Goal: Information Seeking & Learning: Compare options

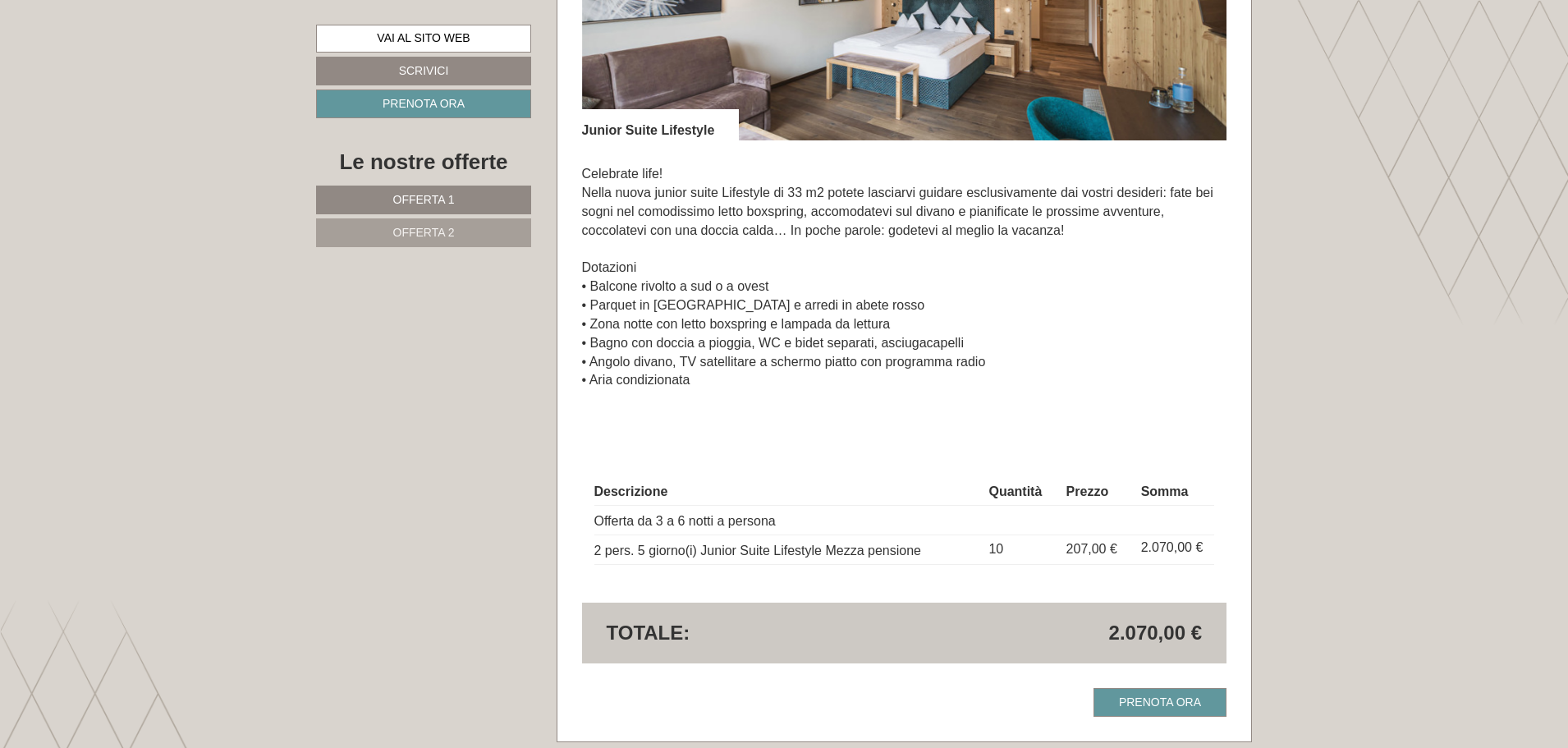
scroll to position [2546, 0]
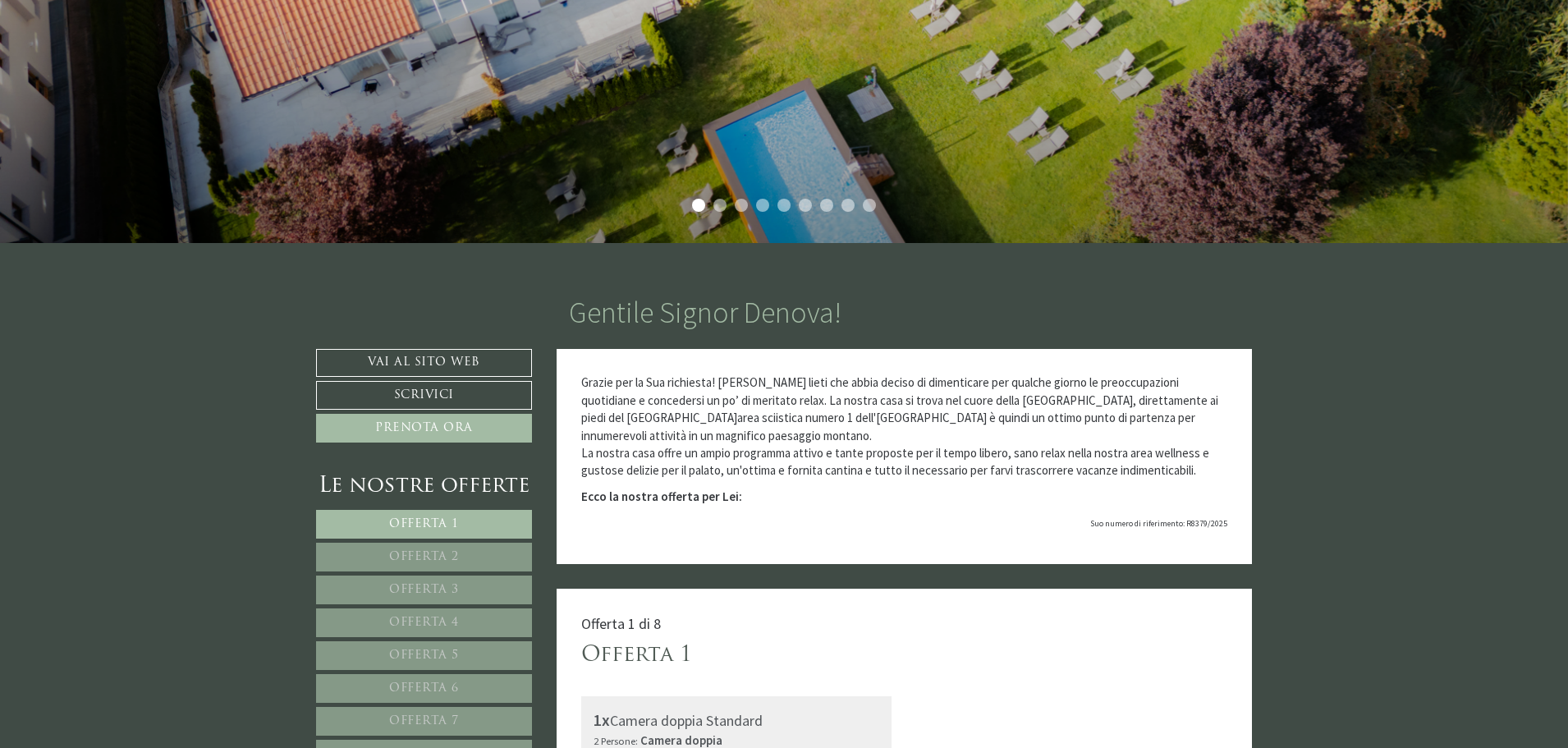
scroll to position [575, 0]
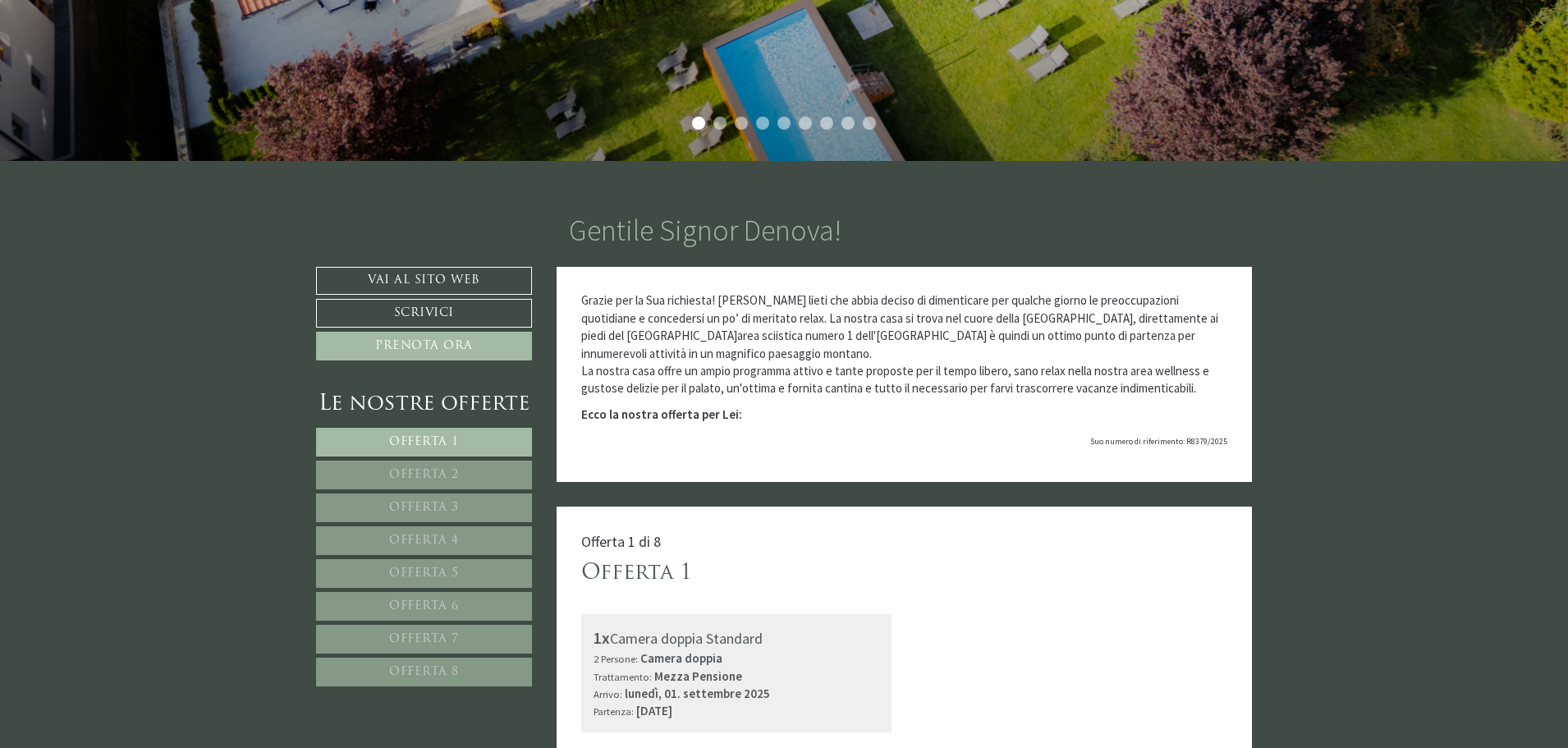
click at [429, 433] on link "Offerta 1" at bounding box center [423, 442] width 216 height 29
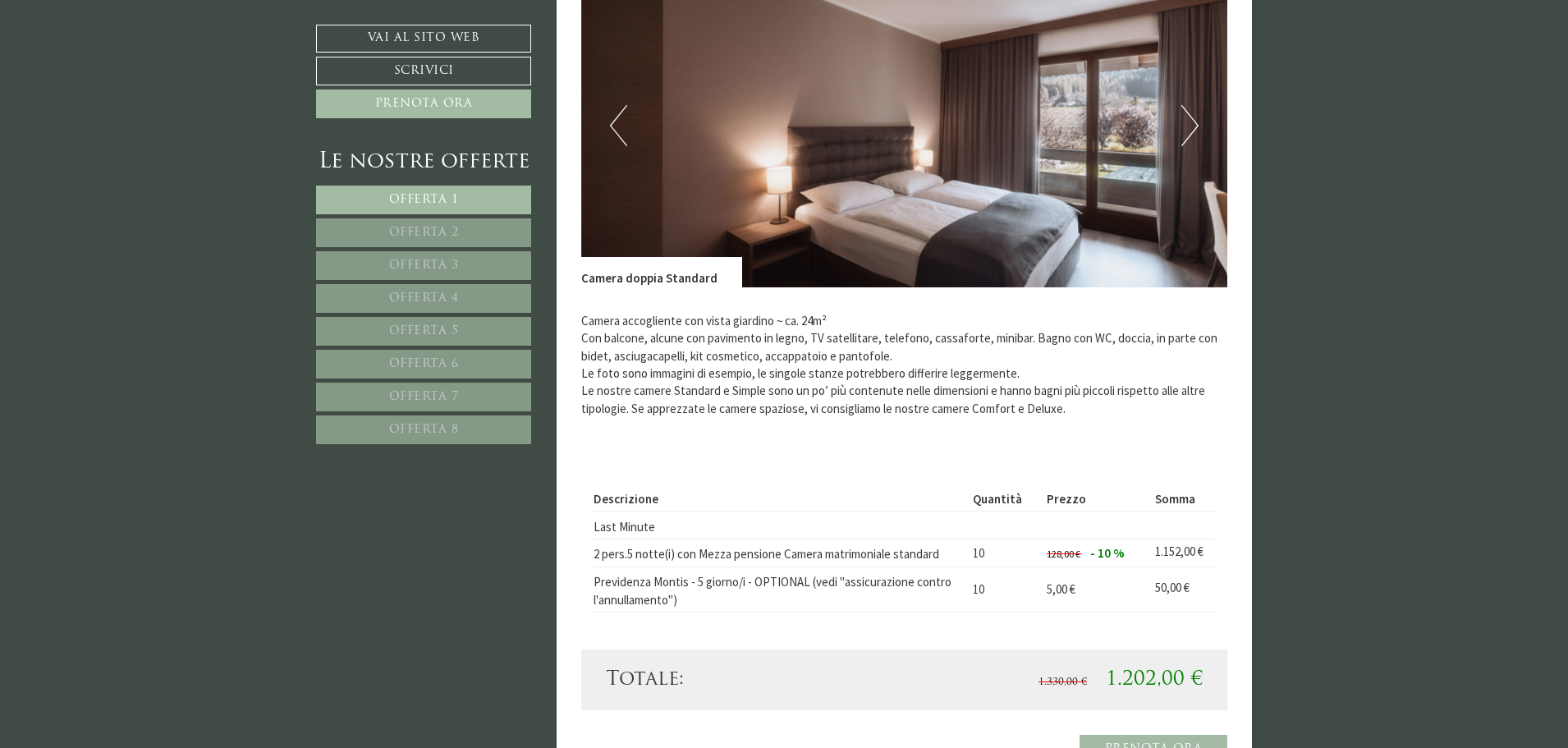
scroll to position [1410, 0]
click at [444, 230] on span "Offerta 2" at bounding box center [423, 233] width 70 height 12
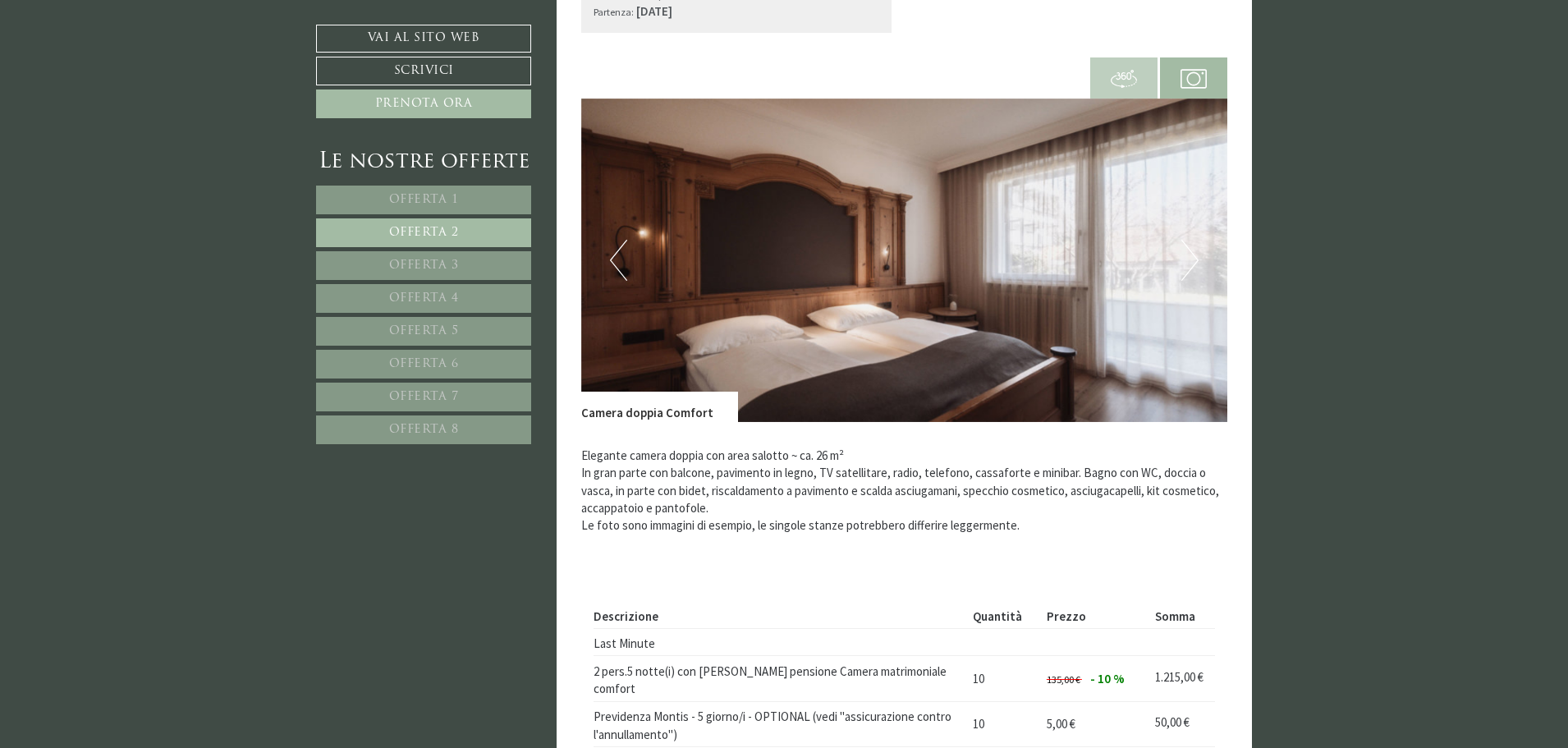
scroll to position [1245, 0]
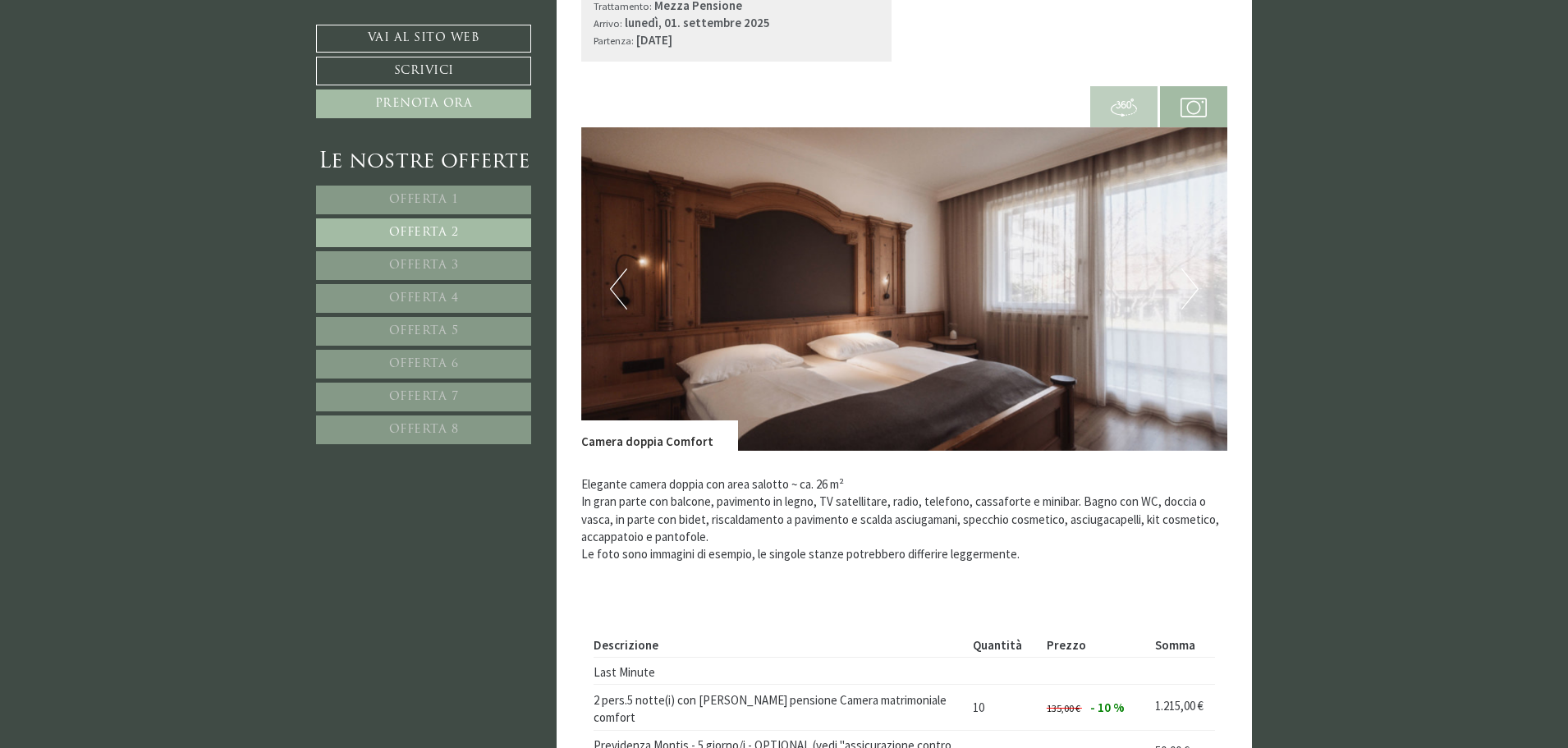
click at [496, 258] on link "Offerta 3" at bounding box center [423, 266] width 215 height 29
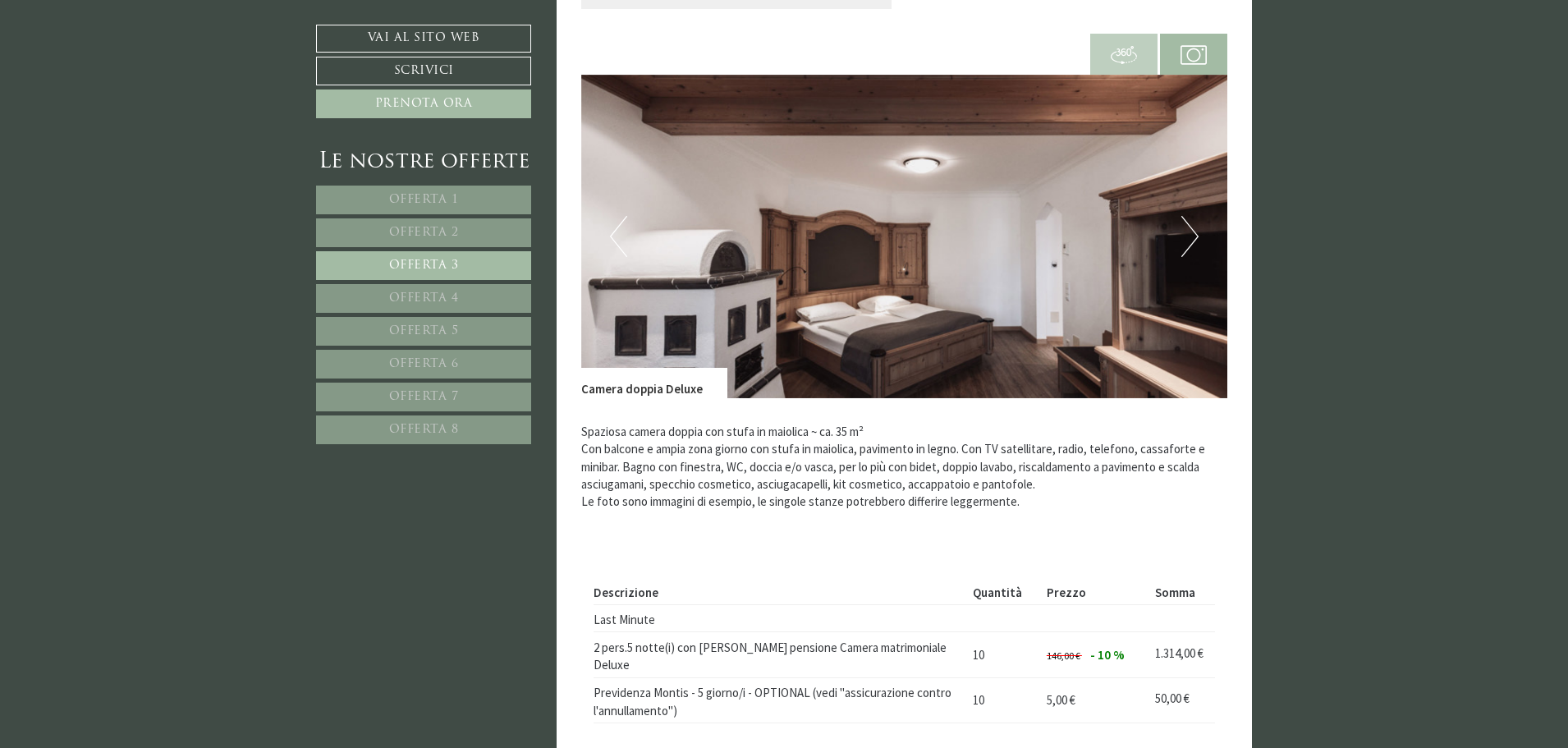
scroll to position [1328, 0]
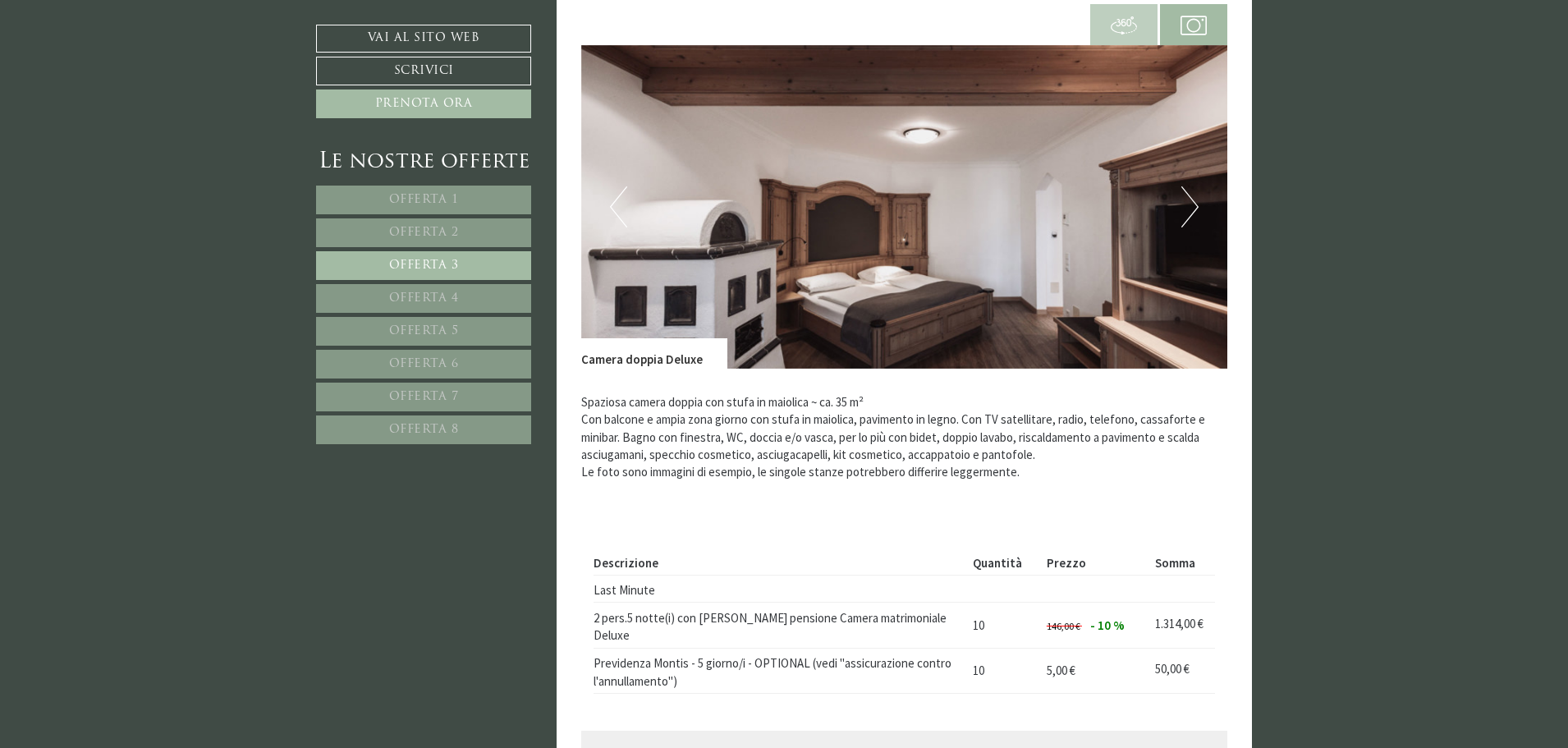
click at [397, 296] on span "Offerta 4" at bounding box center [423, 298] width 70 height 12
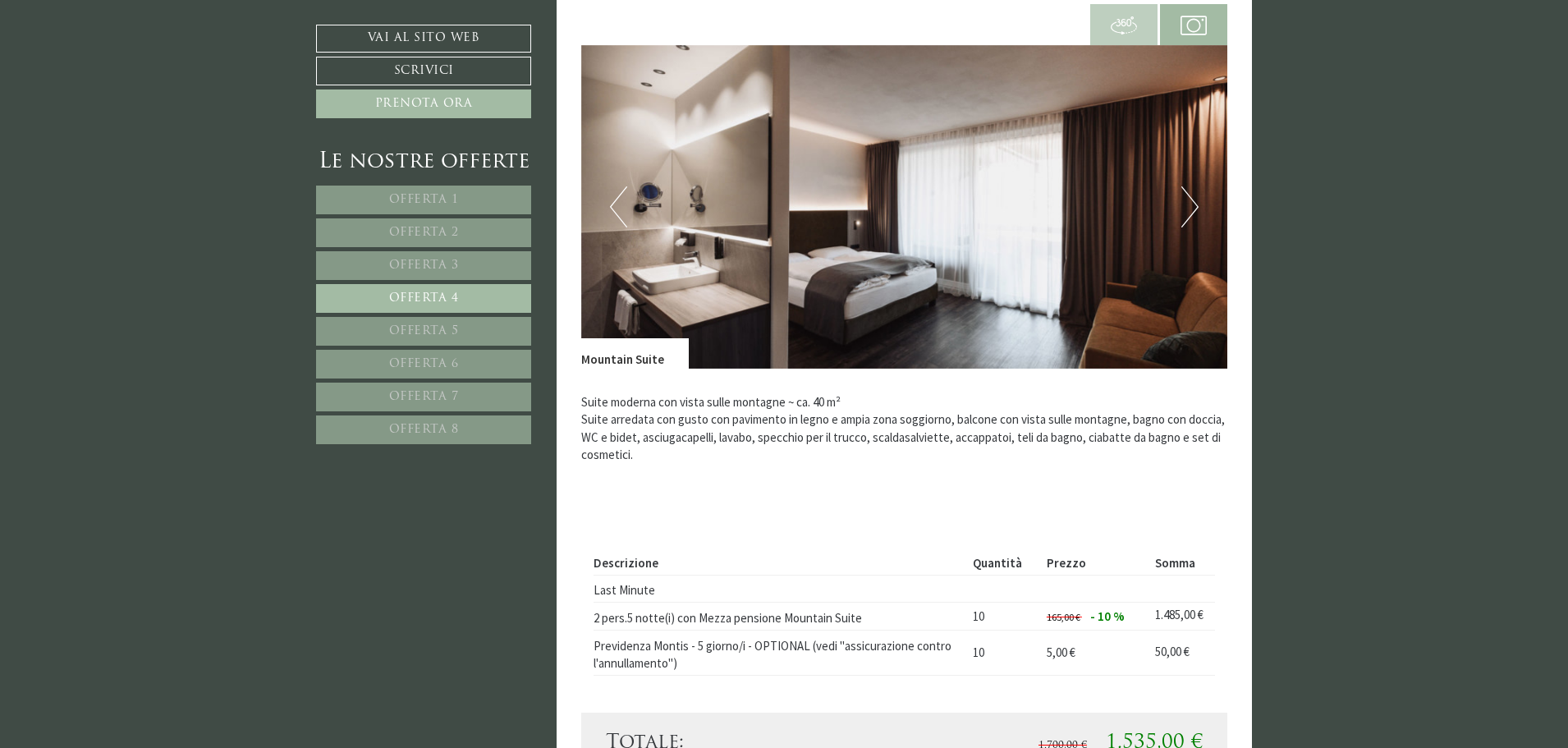
click at [440, 329] on span "Offerta 5" at bounding box center [423, 332] width 70 height 12
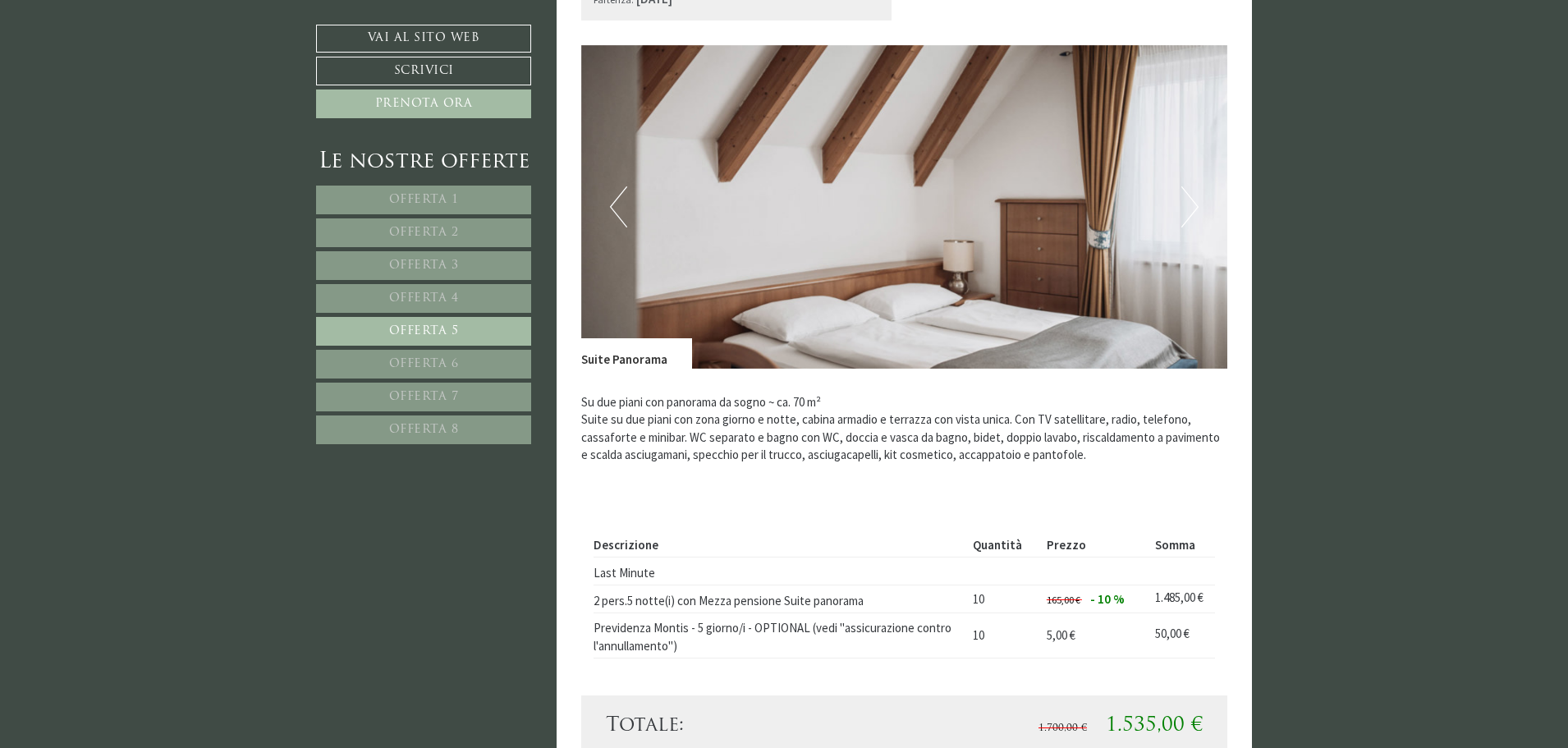
scroll to position [1245, 0]
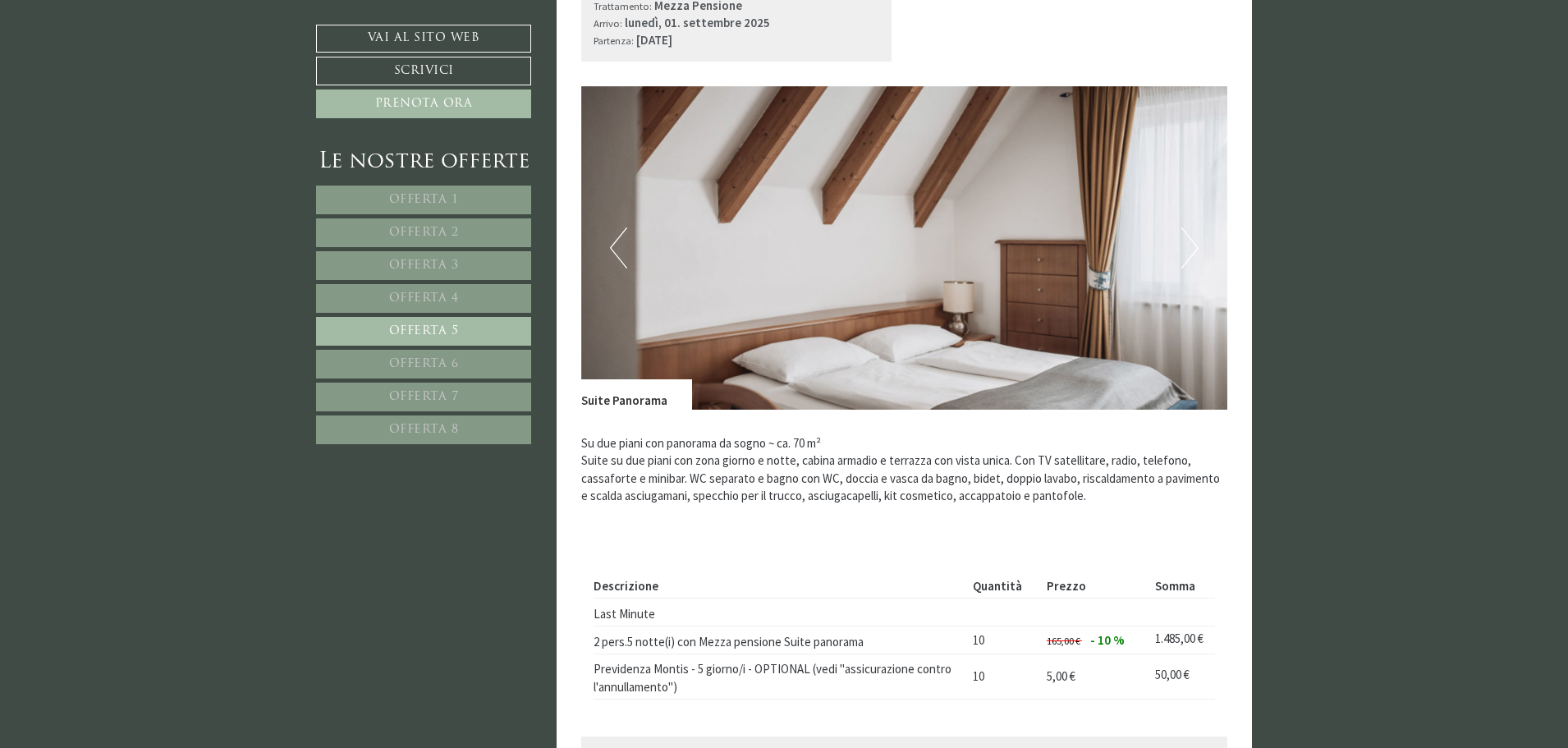
click at [400, 357] on link "Offerta 6" at bounding box center [423, 364] width 215 height 29
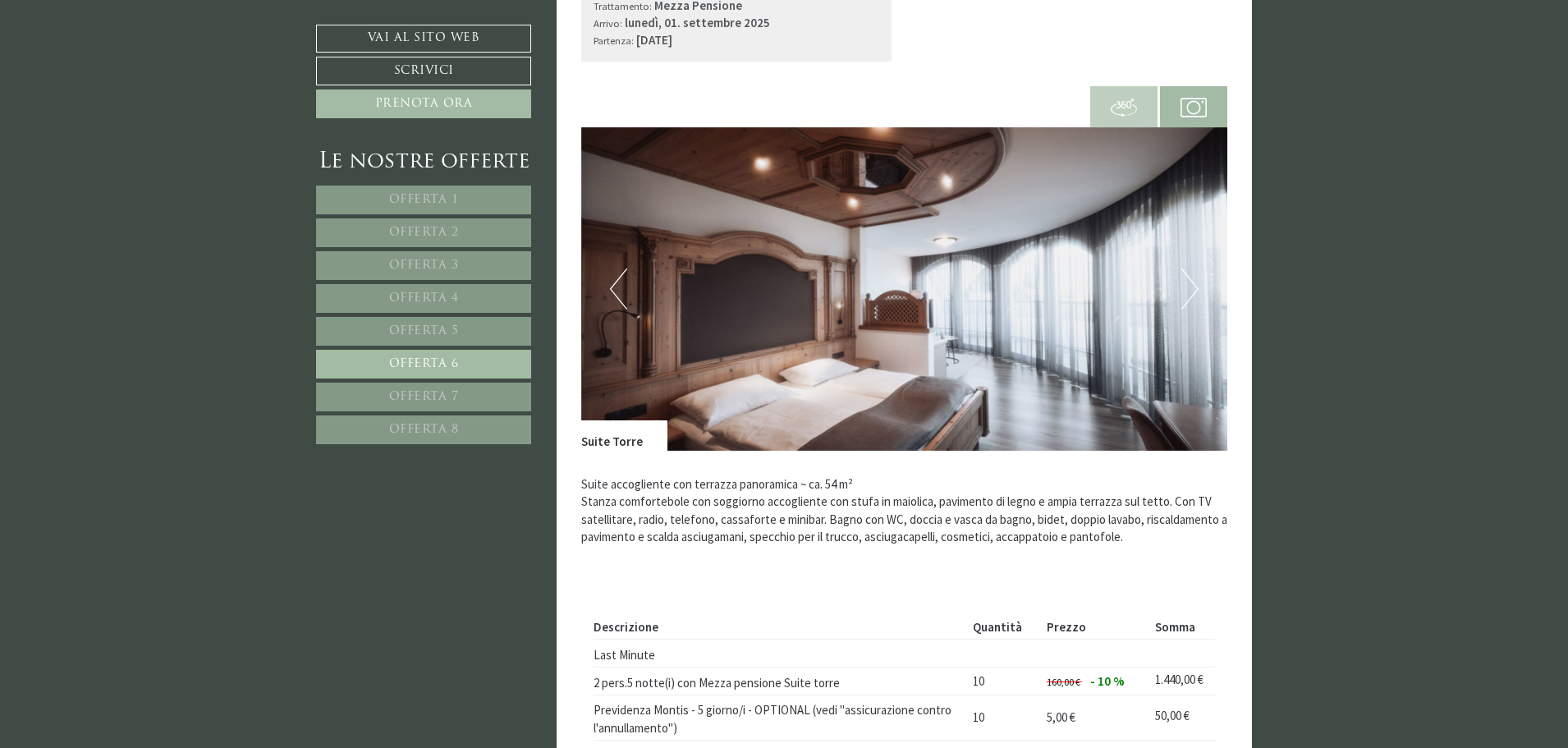
scroll to position [1328, 0]
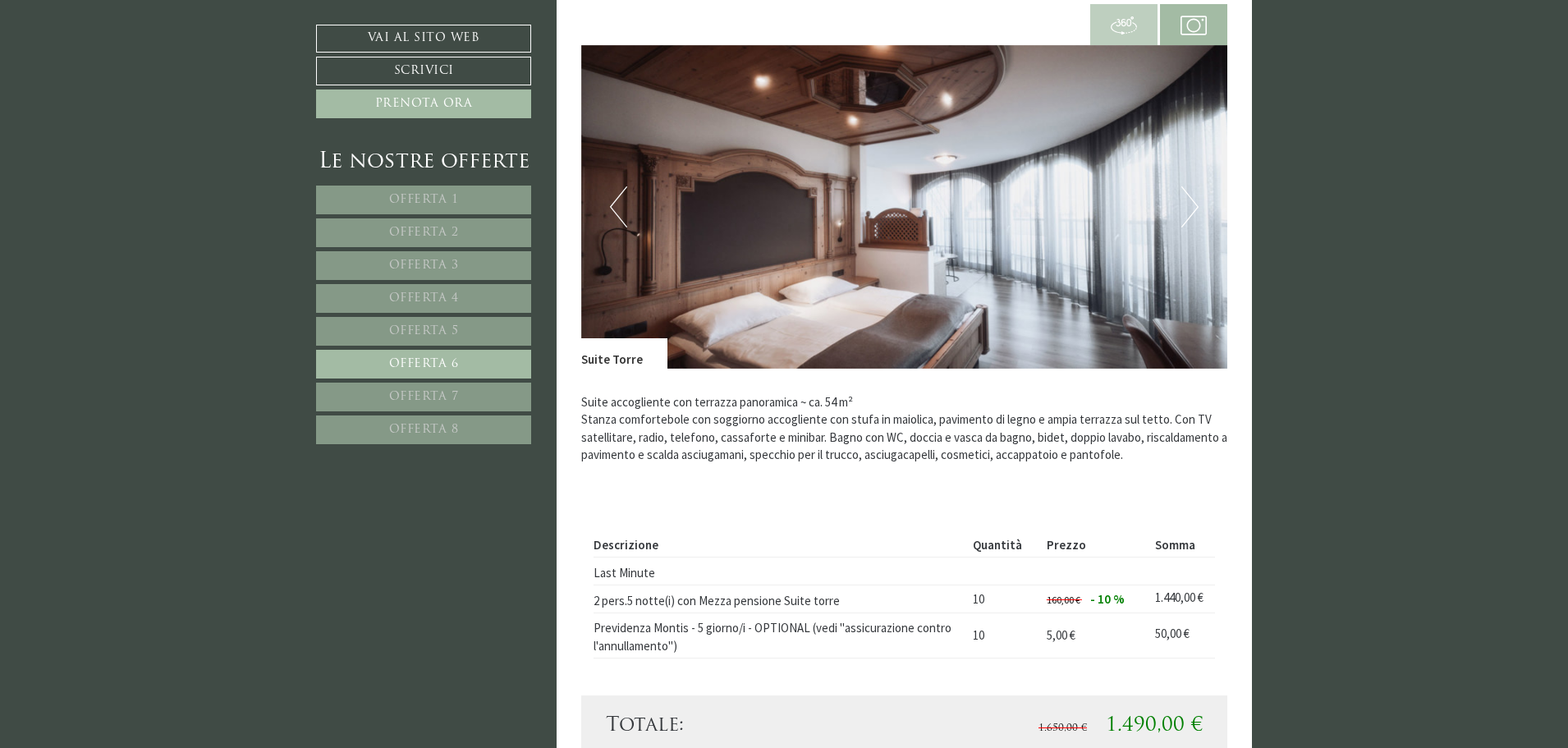
click at [421, 393] on span "Offerta 7" at bounding box center [423, 397] width 70 height 12
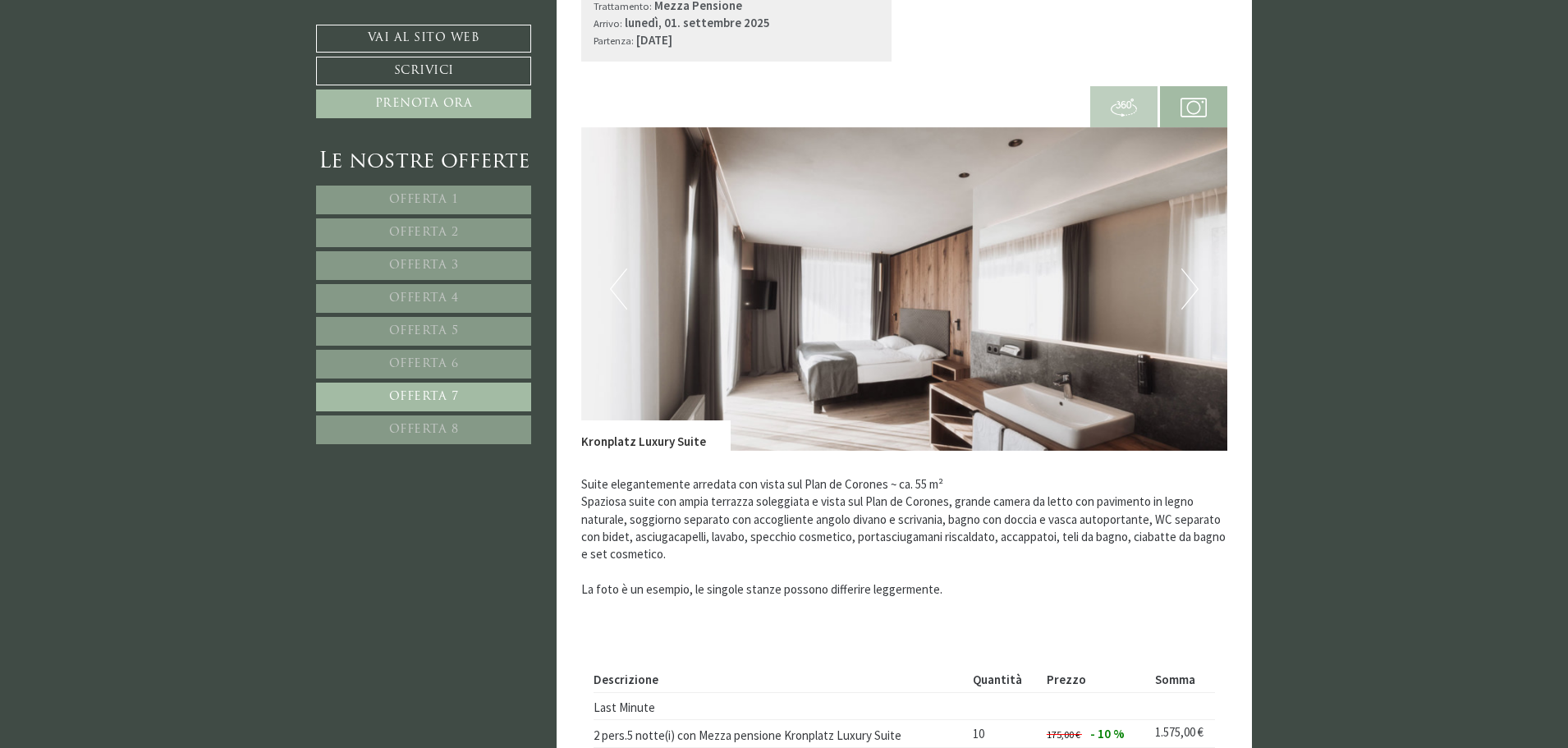
scroll to position [1163, 0]
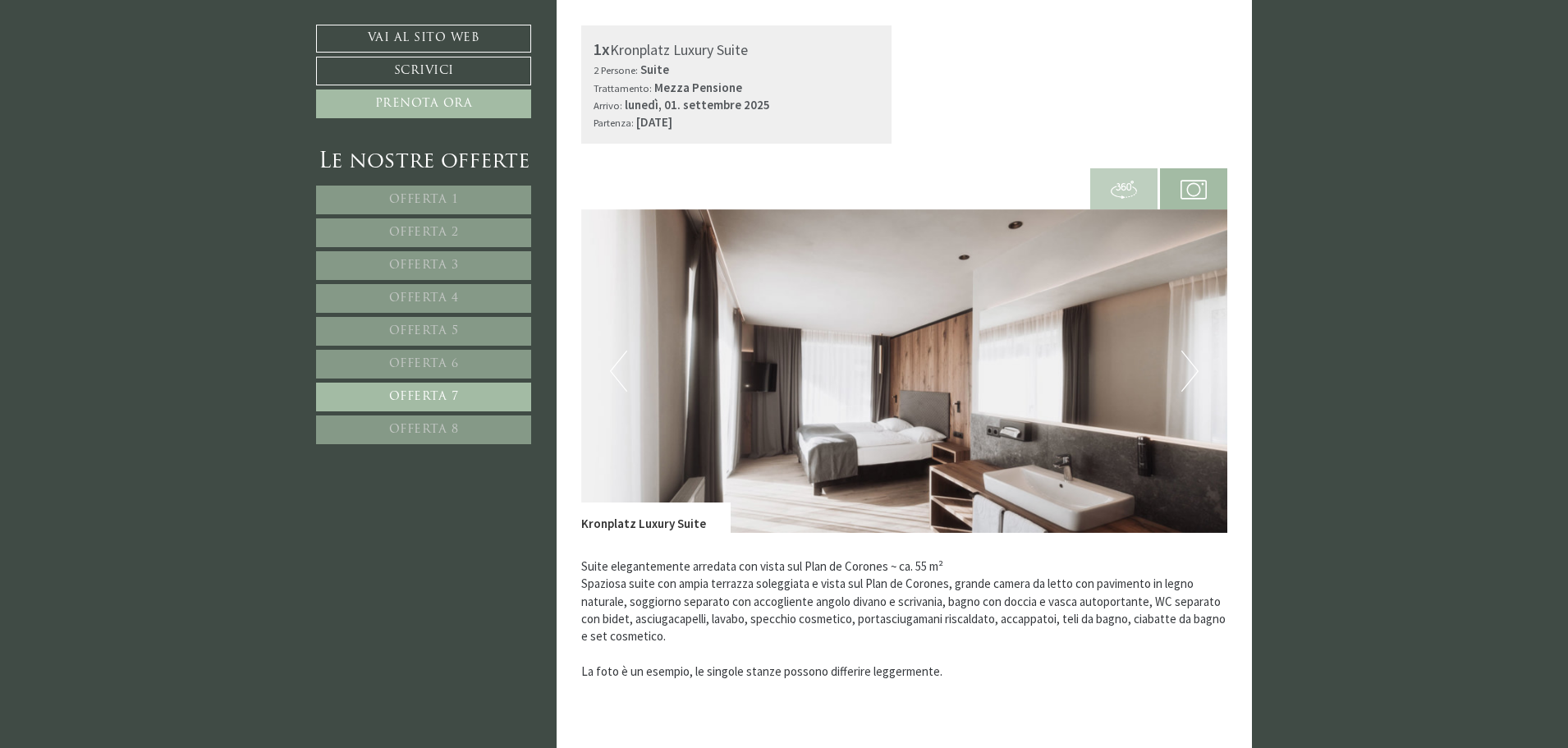
click at [458, 427] on span "Offerta 8" at bounding box center [423, 430] width 70 height 12
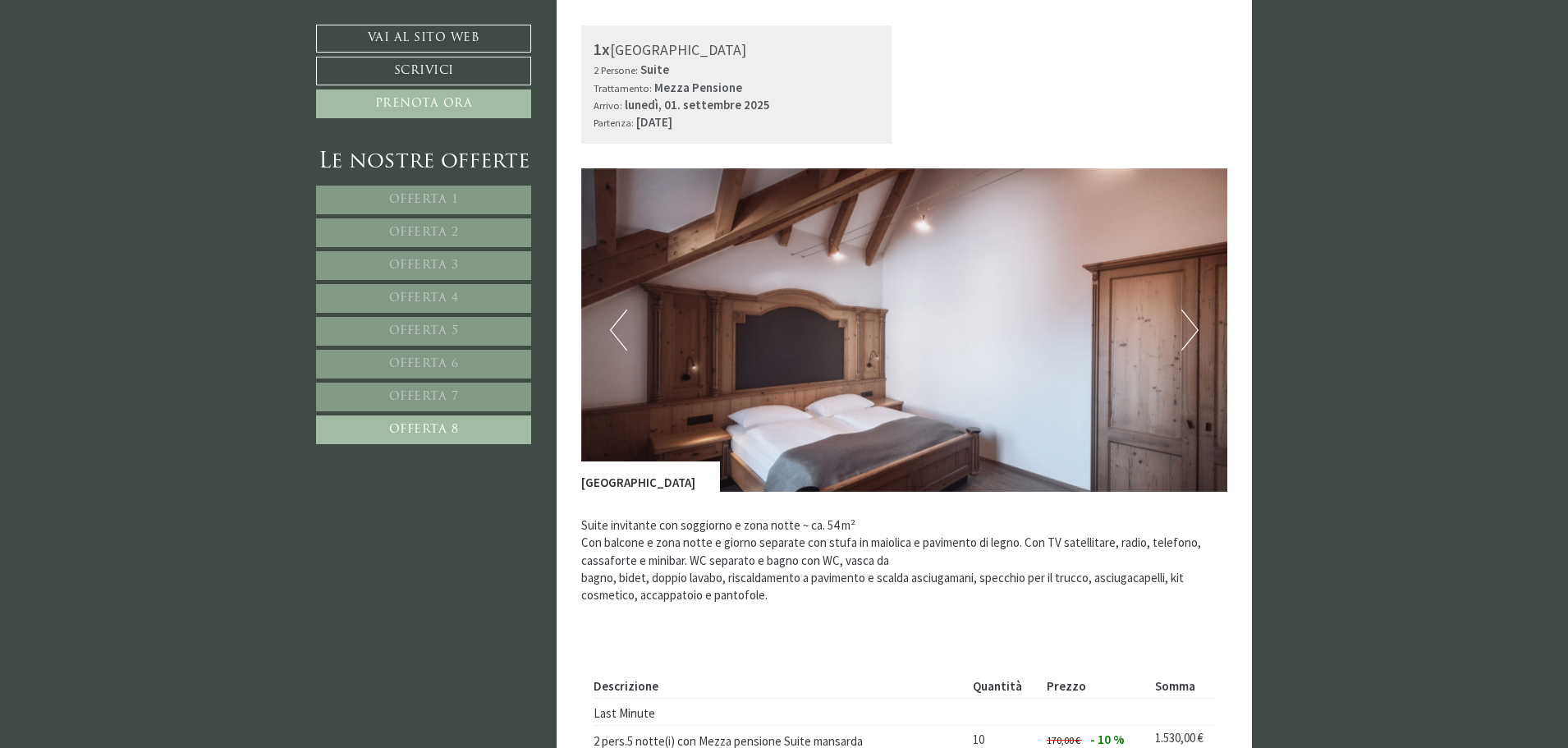
scroll to position [1081, 0]
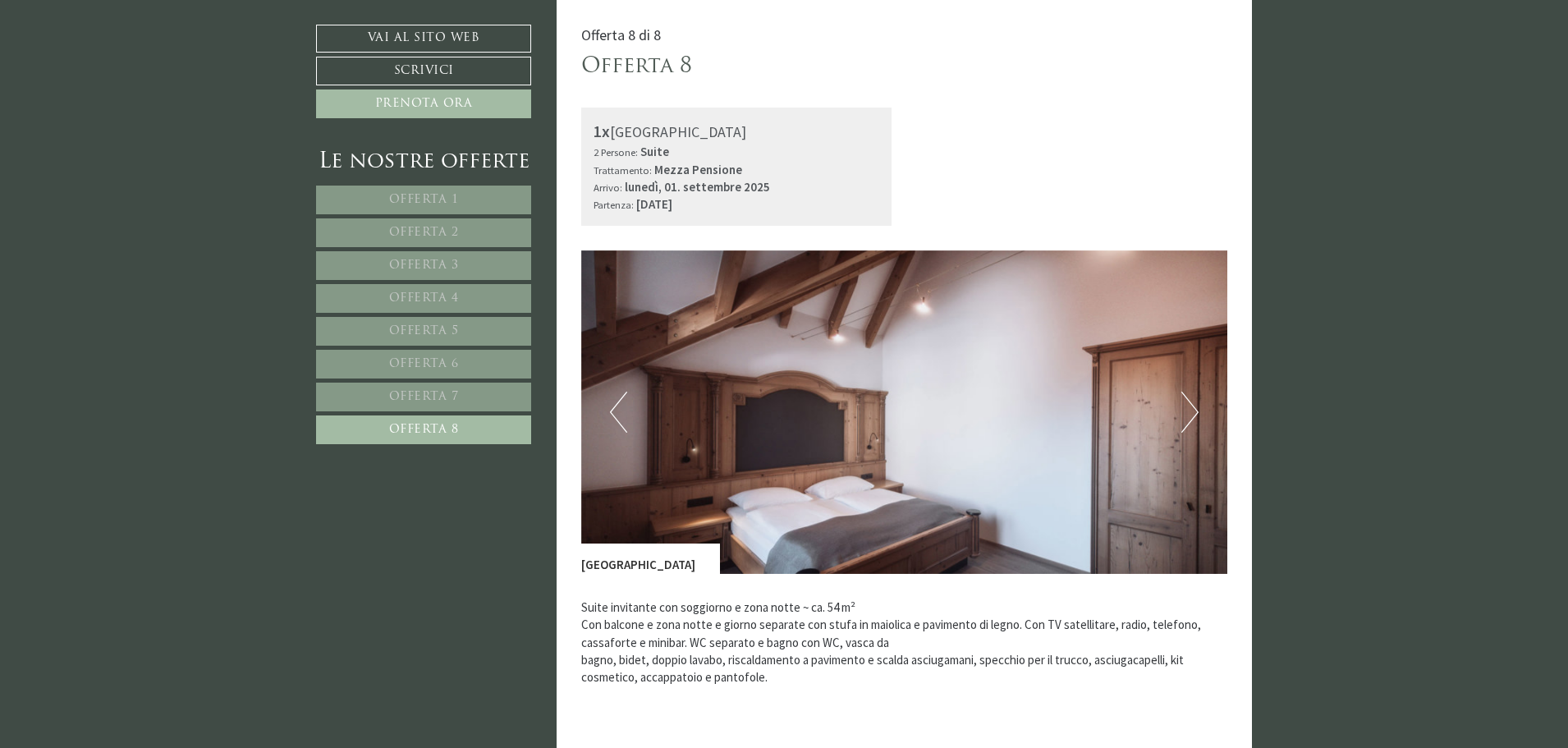
click at [464, 430] on link "Offerta 8" at bounding box center [423, 430] width 215 height 29
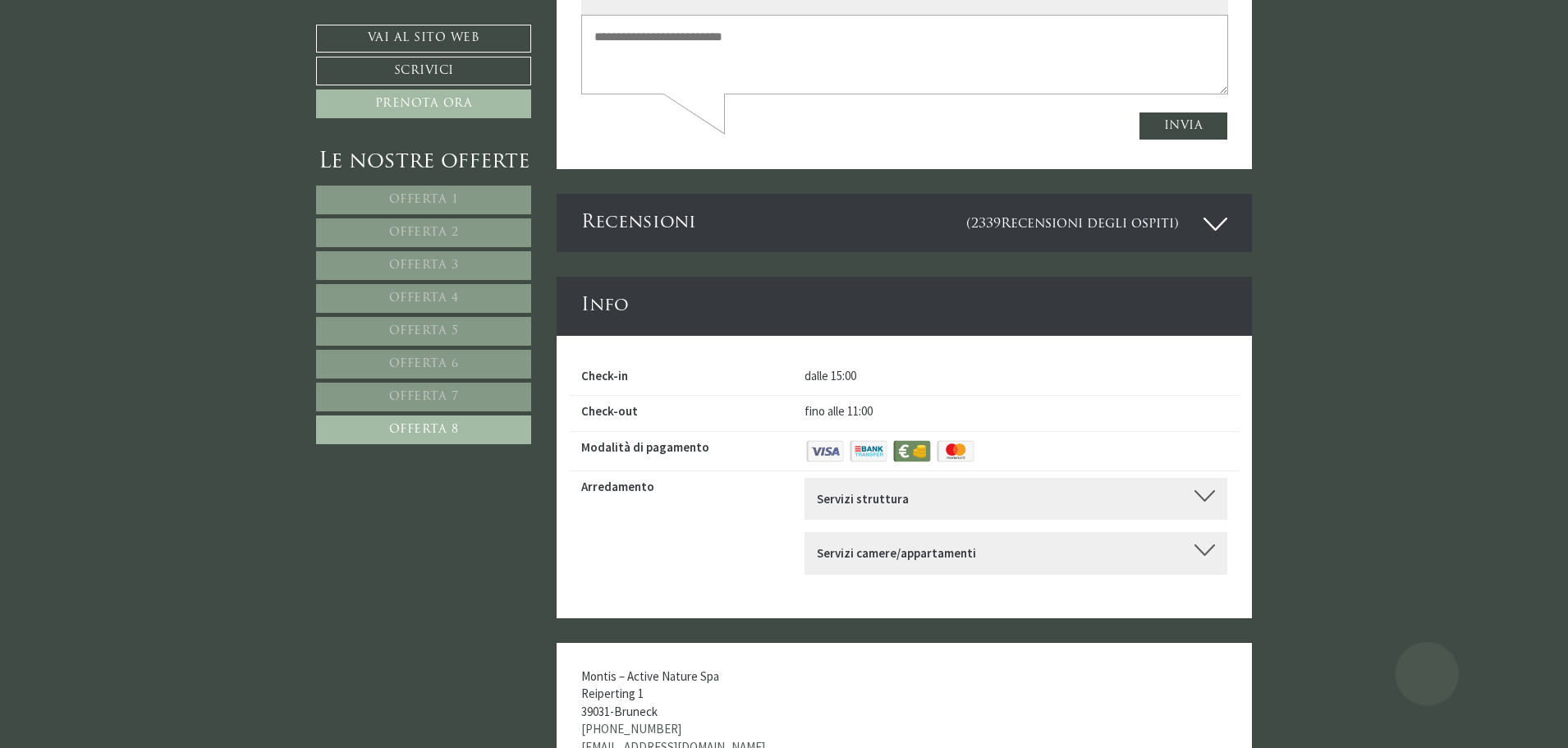
scroll to position [4366, 0]
